Goal: Task Accomplishment & Management: Manage account settings

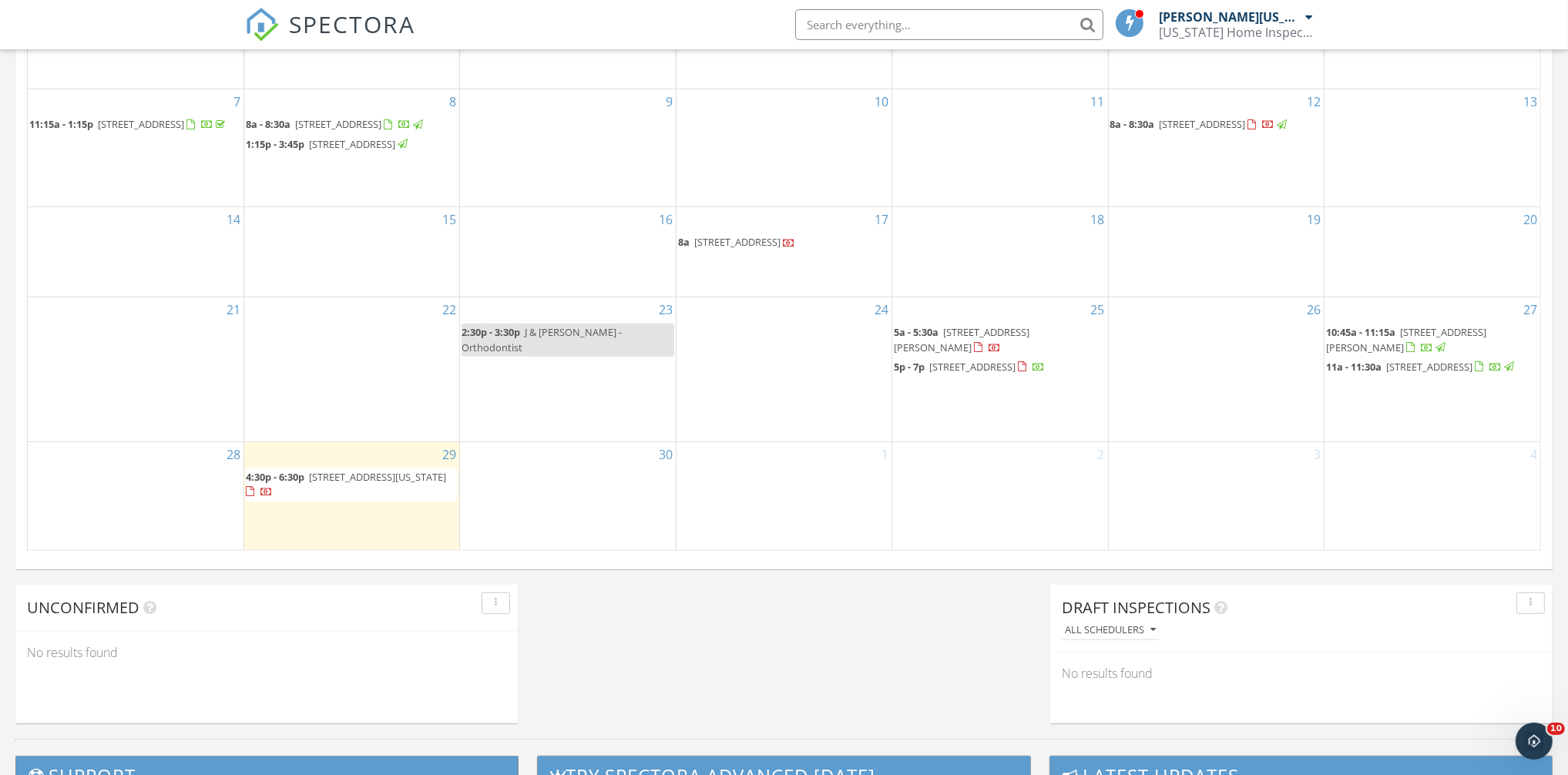
scroll to position [848, 0]
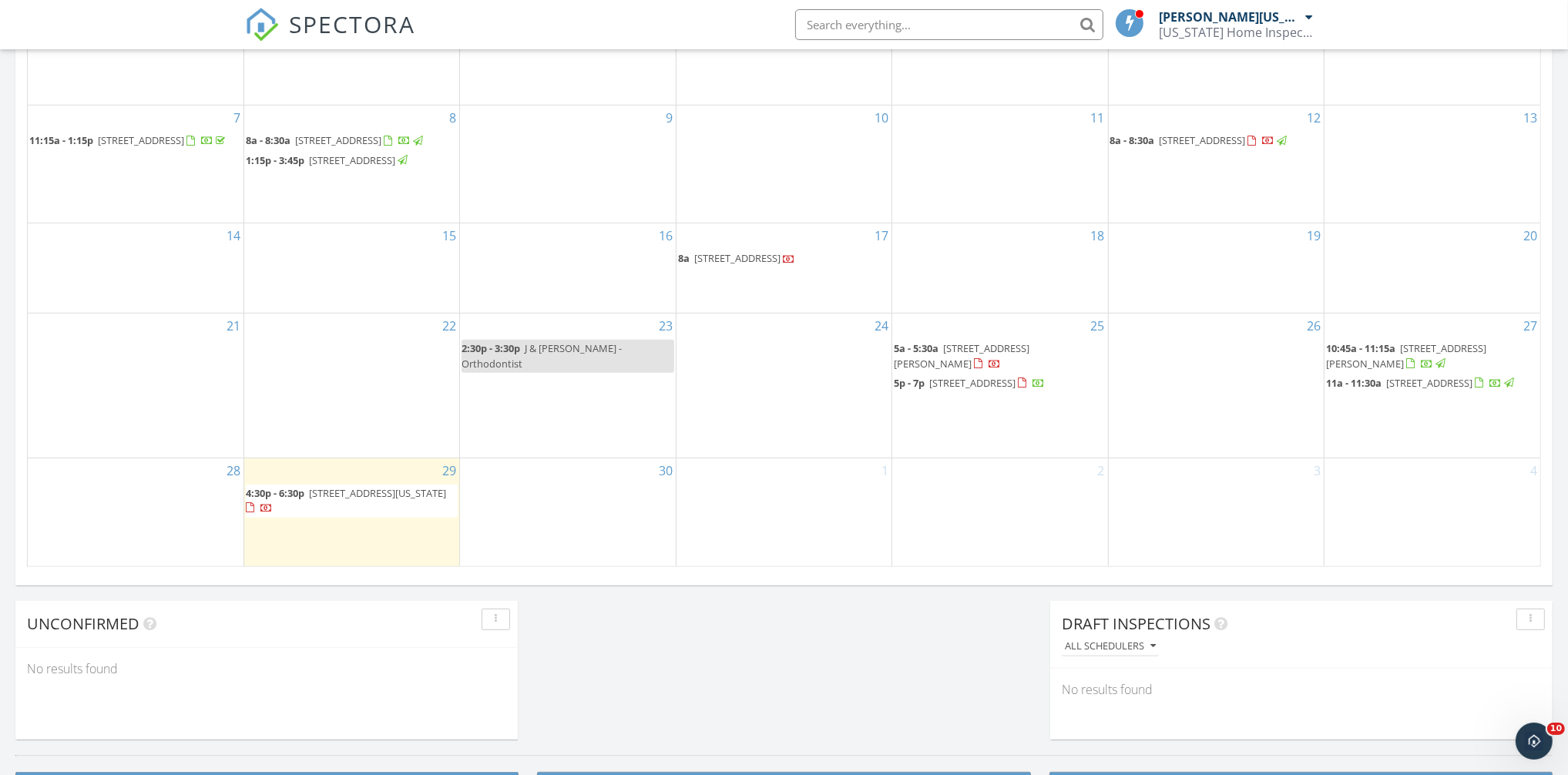
click at [363, 500] on span "426 Washington St, Aberdeen 21001" at bounding box center [377, 493] width 137 height 14
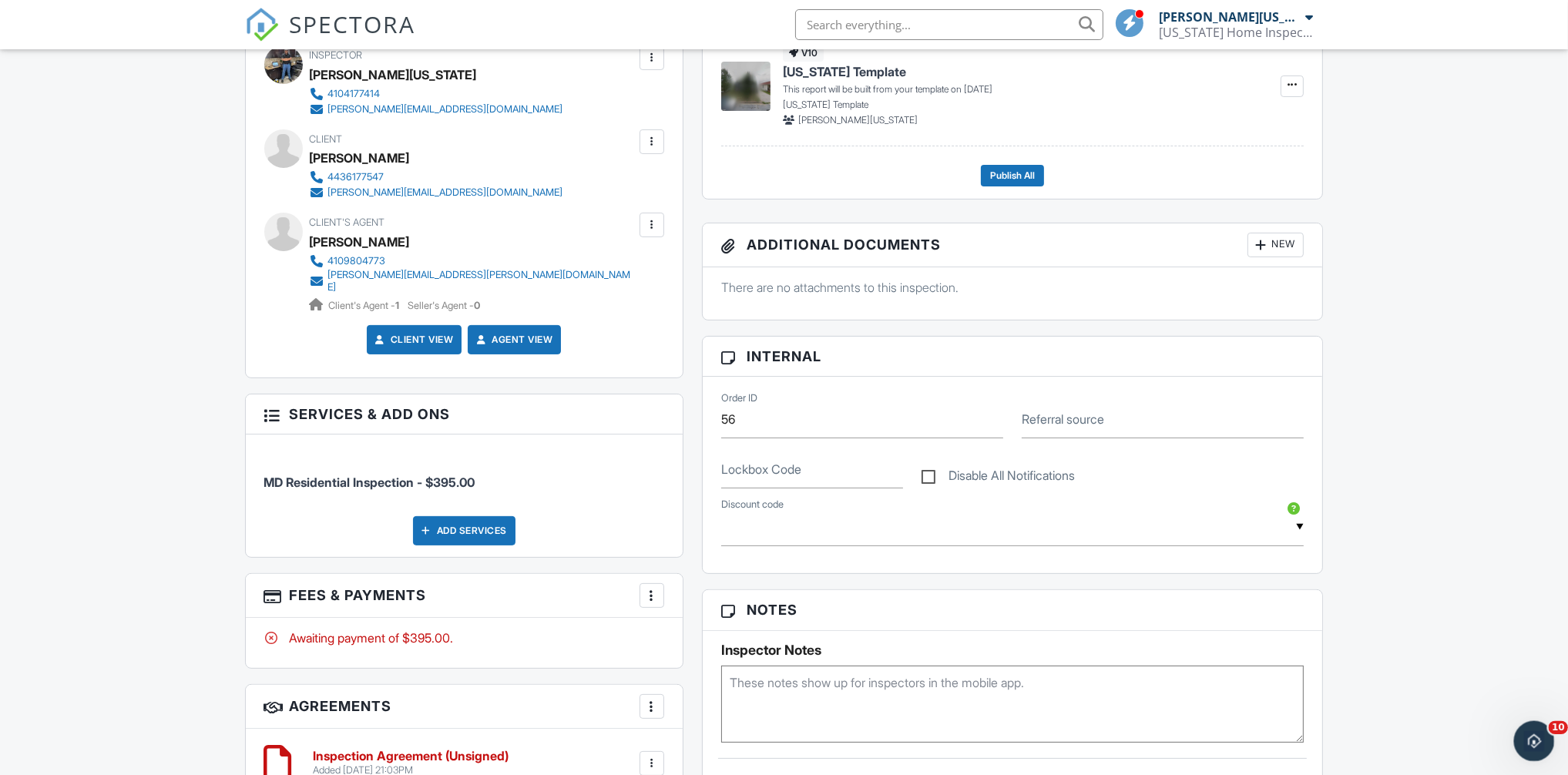
click at [1519, 743] on div "Open Intercom Messenger" at bounding box center [1531, 738] width 50 height 50
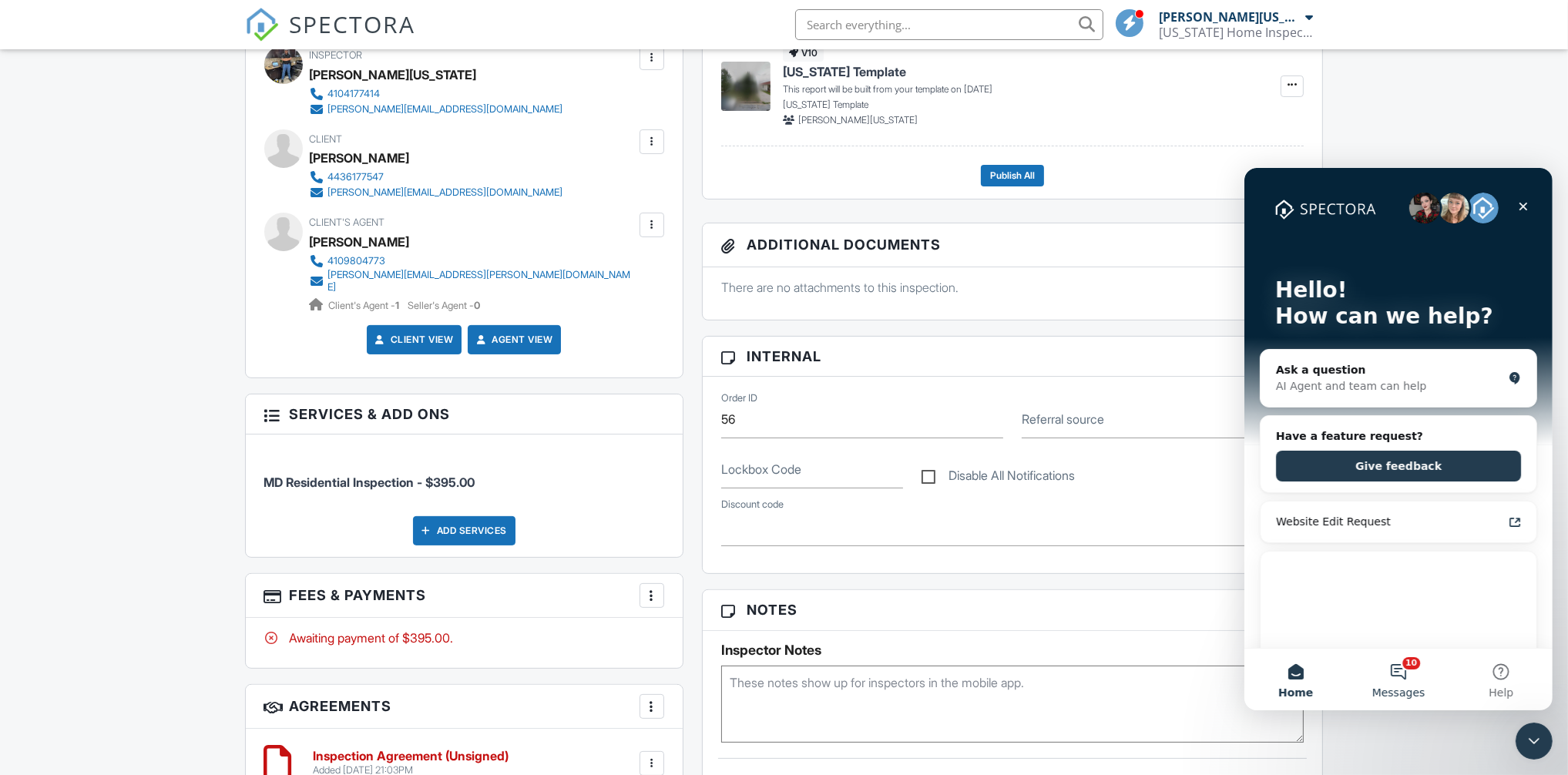
click at [1403, 668] on button "10 Messages" at bounding box center [1397, 678] width 103 height 62
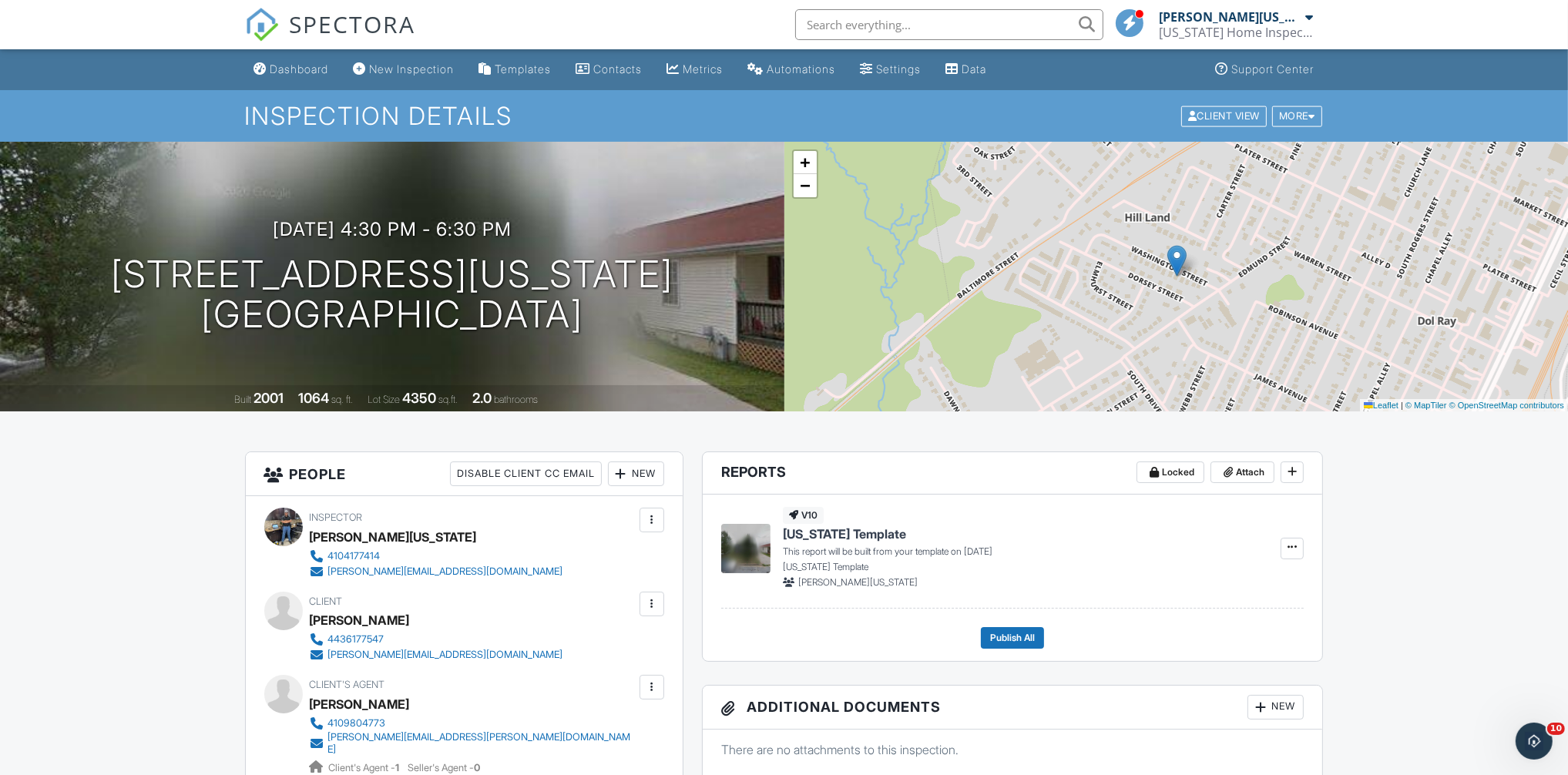
click at [327, 5] on div "SPECTORA" at bounding box center [330, 25] width 171 height 50
click at [327, 29] on span "SPECTORA" at bounding box center [353, 24] width 127 height 33
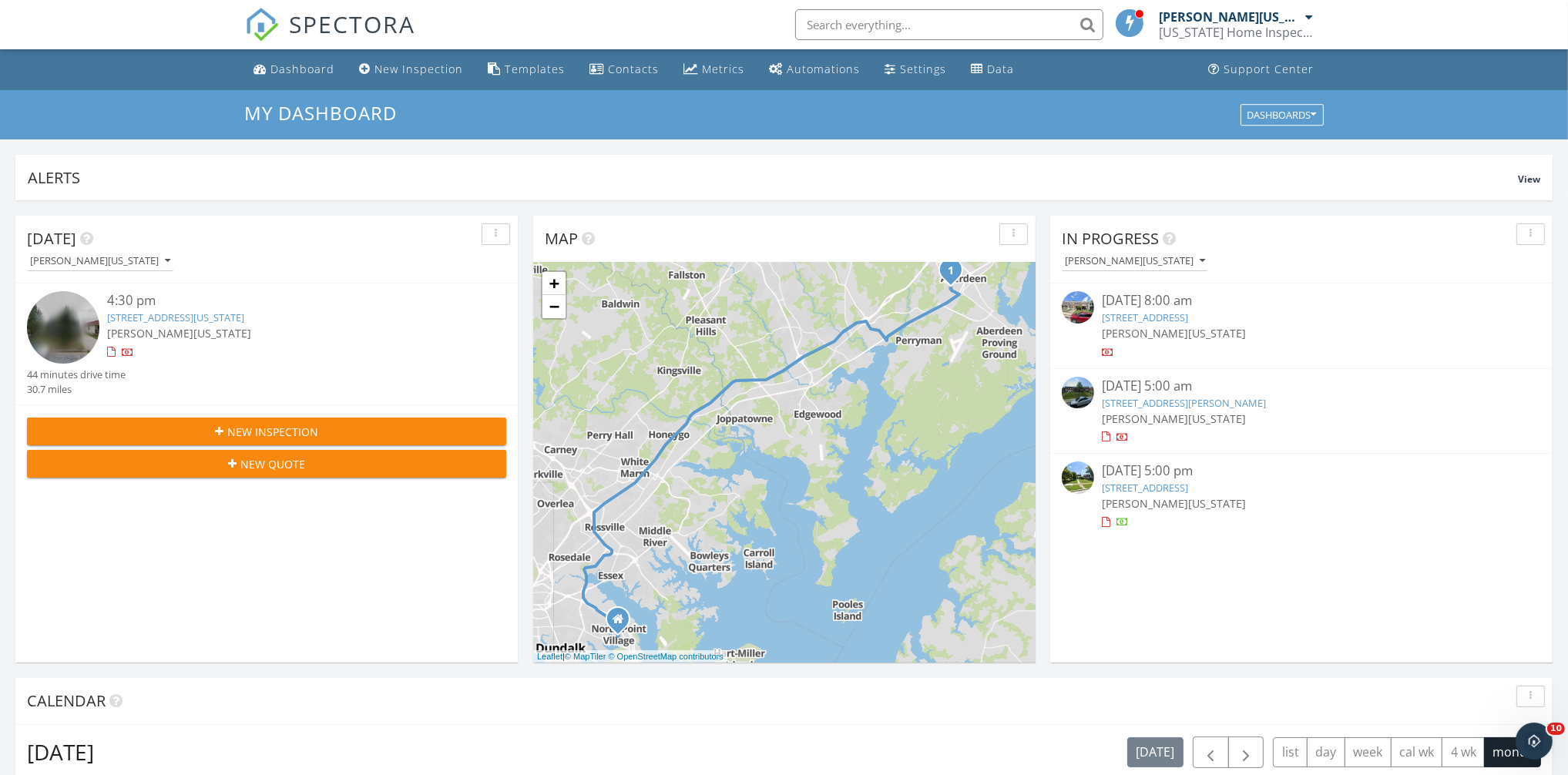
click at [383, 26] on span "SPECTORA" at bounding box center [353, 24] width 127 height 33
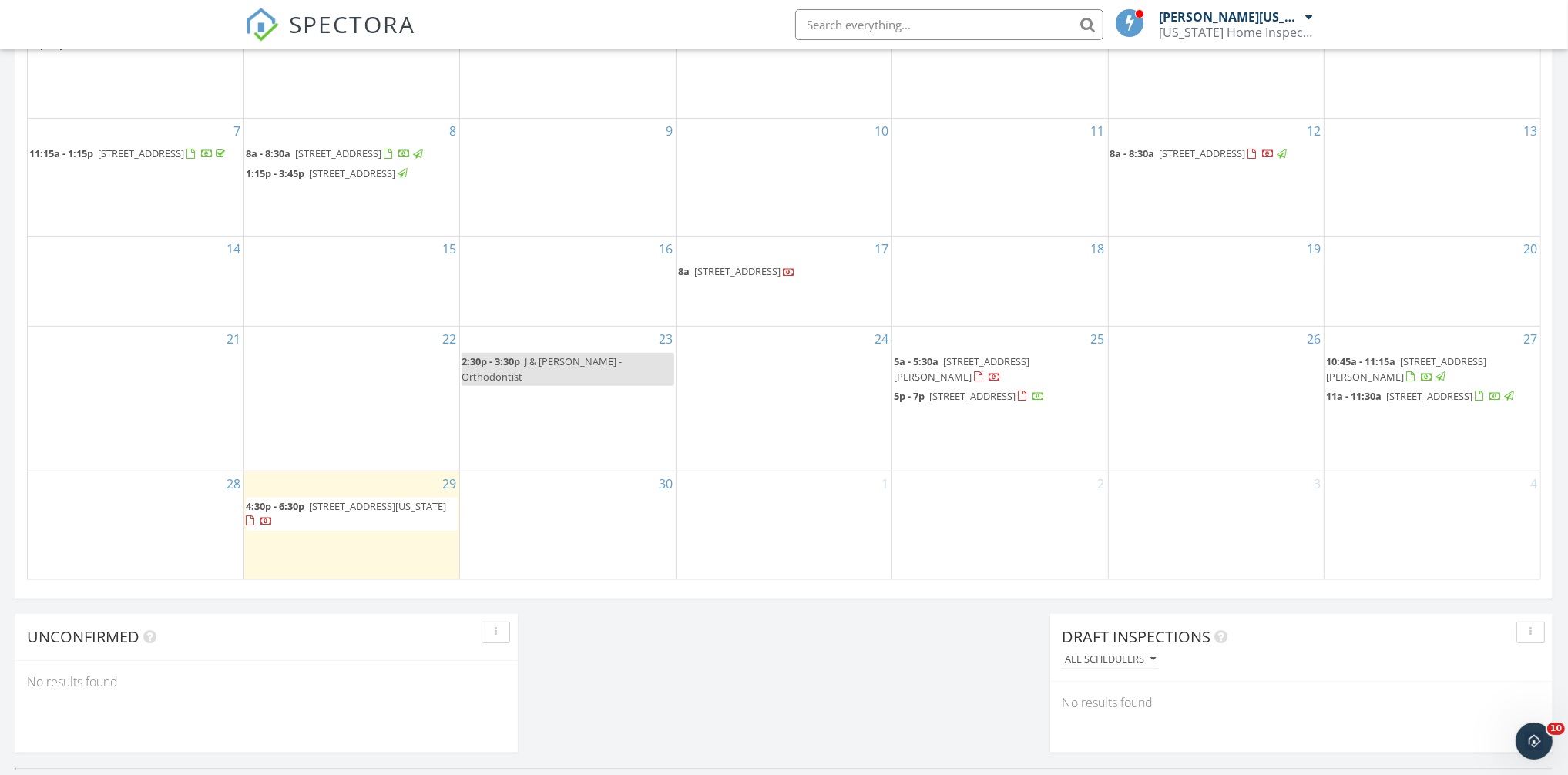
scroll to position [848, 0]
